Goal: Transaction & Acquisition: Book appointment/travel/reservation

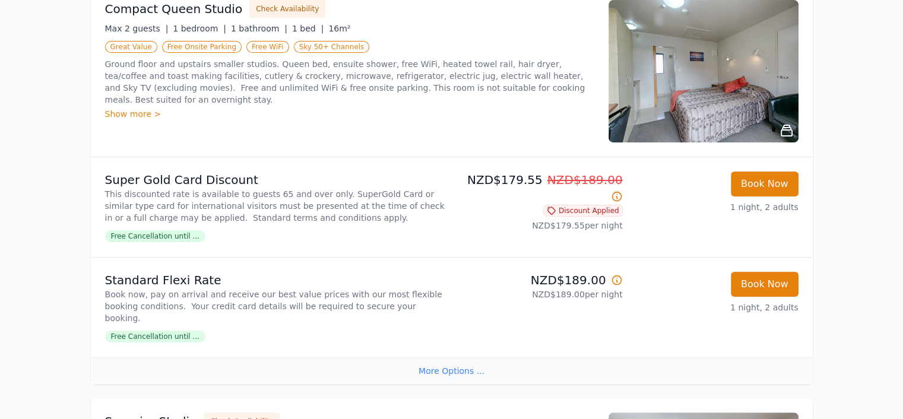
scroll to position [237, 0]
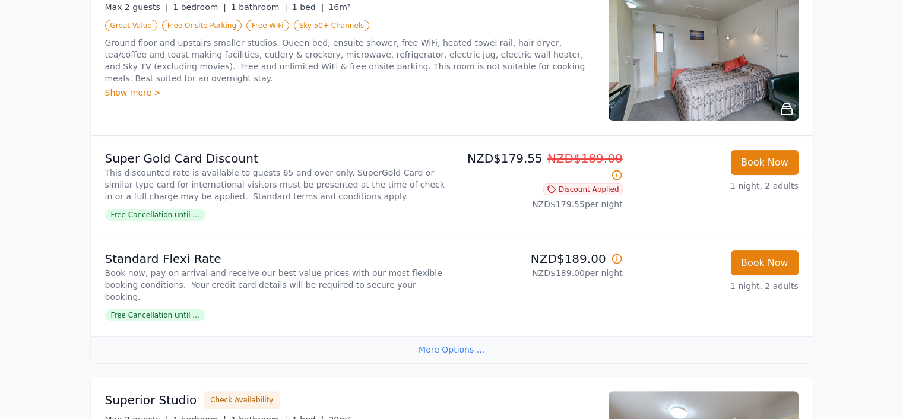
click at [443, 336] on div "More Options ..." at bounding box center [452, 349] width 722 height 27
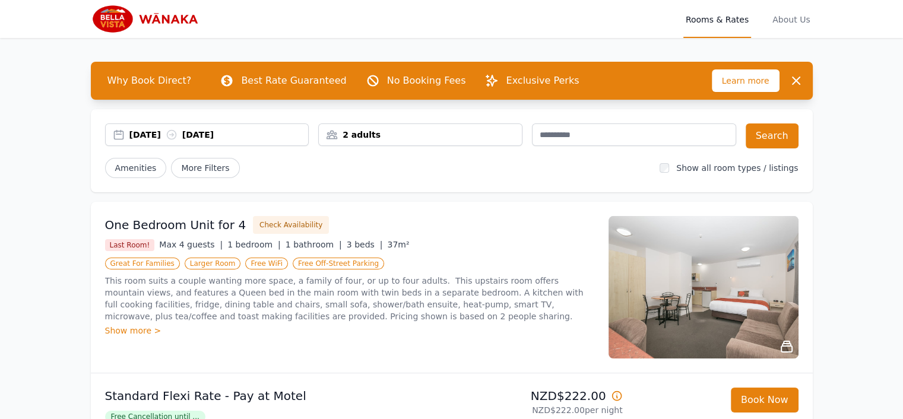
click at [164, 138] on div "[DATE] [DATE]" at bounding box center [218, 135] width 179 height 12
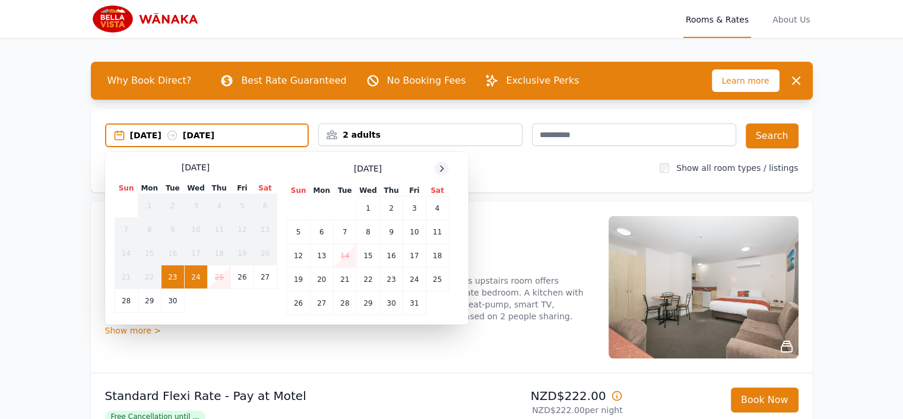
click at [439, 168] on icon at bounding box center [441, 168] width 9 height 9
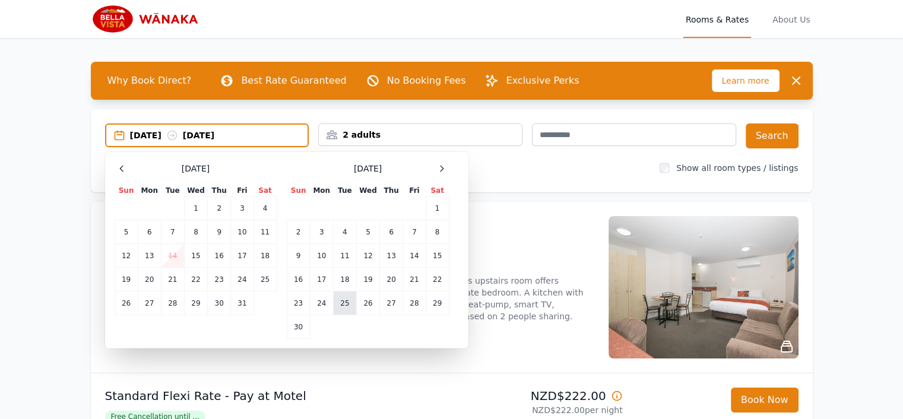
click at [339, 303] on td "25" at bounding box center [344, 303] width 23 height 24
click at [371, 301] on td "26" at bounding box center [367, 303] width 23 height 24
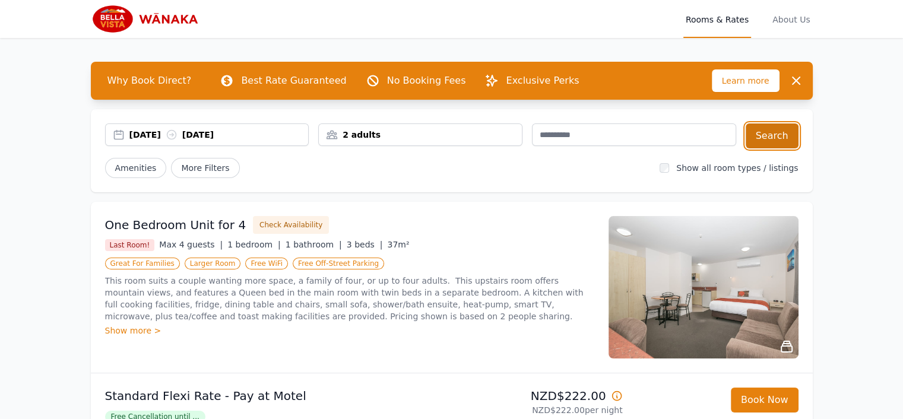
click at [774, 129] on button "Search" at bounding box center [771, 135] width 53 height 25
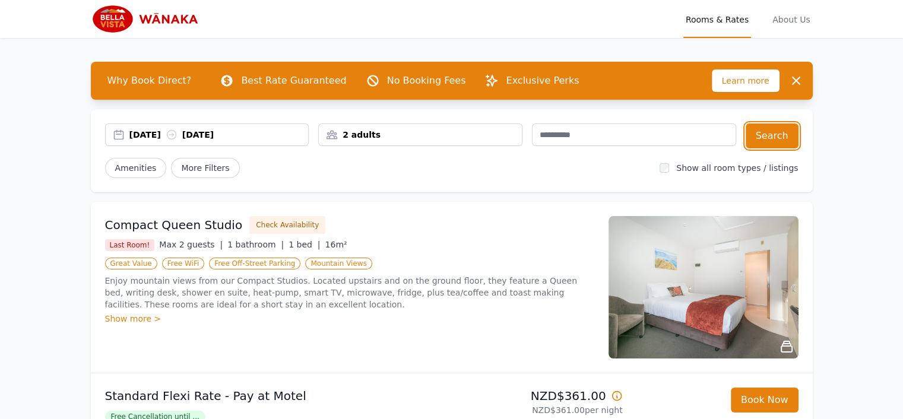
click at [163, 137] on div "[DATE] [DATE]" at bounding box center [218, 135] width 179 height 12
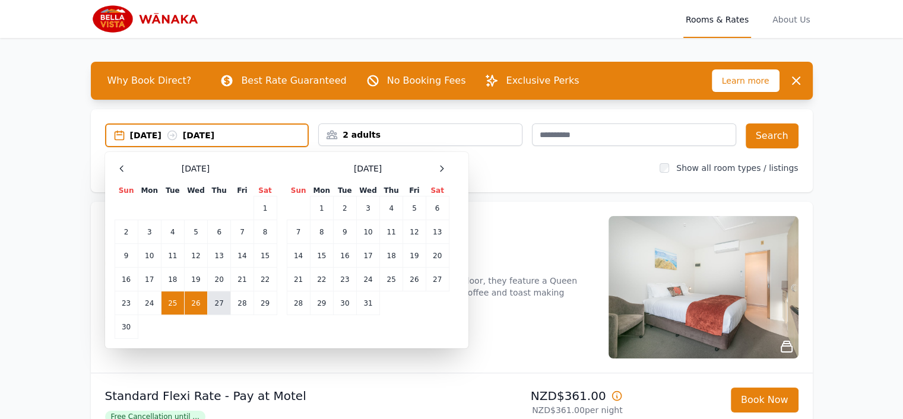
click at [208, 297] on td "27" at bounding box center [219, 303] width 23 height 24
click at [234, 301] on td "28" at bounding box center [242, 303] width 23 height 24
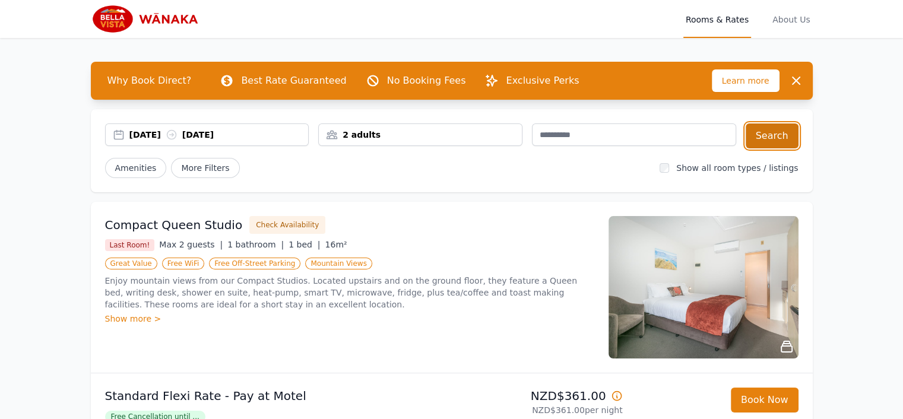
click at [782, 136] on button "Search" at bounding box center [771, 135] width 53 height 25
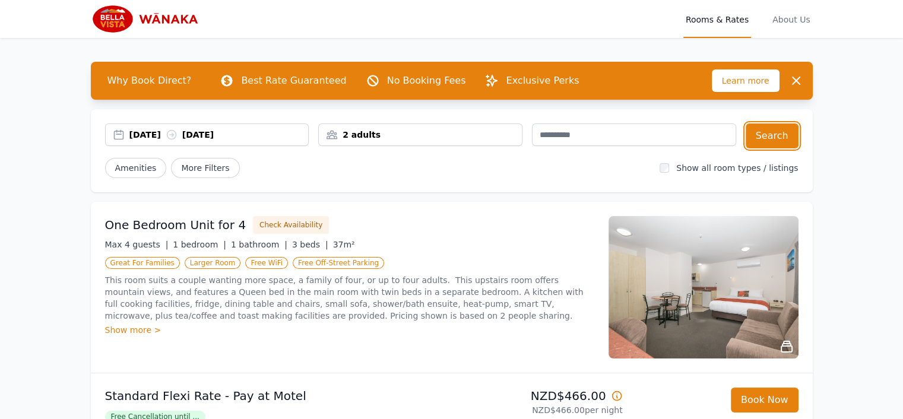
click at [155, 129] on div "[DATE] [DATE]" at bounding box center [218, 135] width 179 height 12
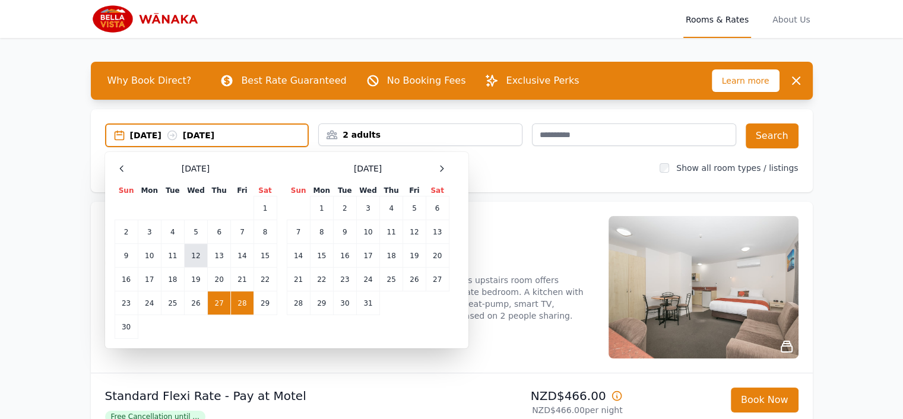
click at [192, 255] on td "12" at bounding box center [195, 256] width 23 height 24
click at [236, 251] on td "14" at bounding box center [242, 256] width 23 height 24
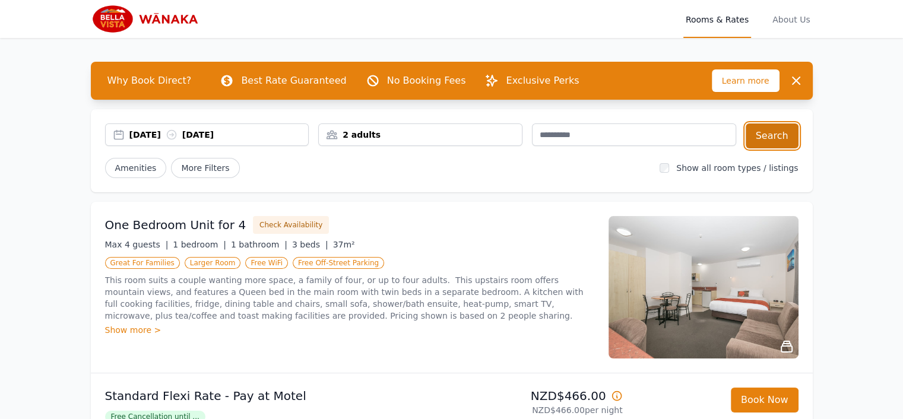
click at [769, 129] on button "Search" at bounding box center [771, 135] width 53 height 25
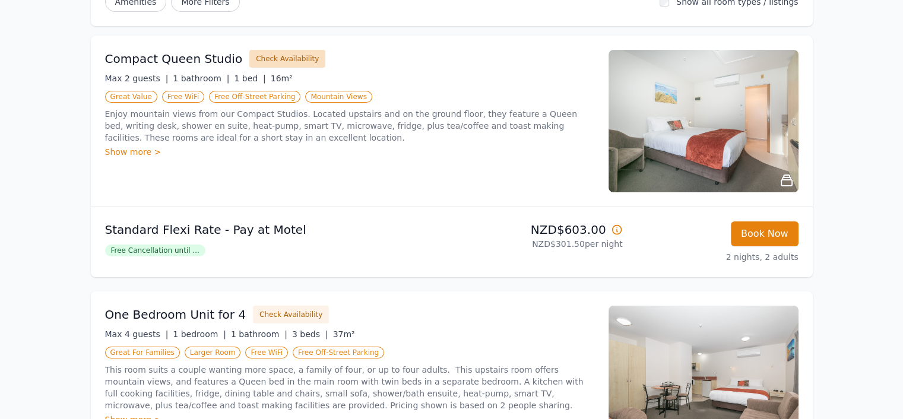
scroll to position [178, 0]
